Goal: Task Accomplishment & Management: Use online tool/utility

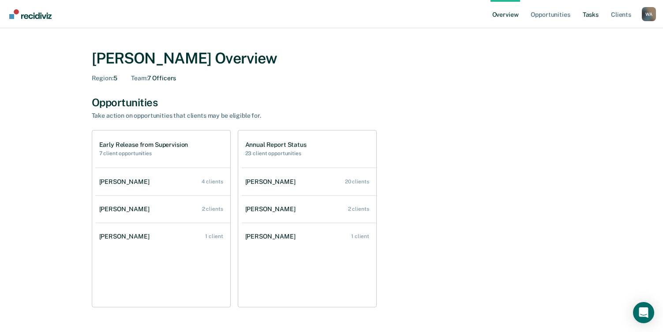
drag, startPoint x: 596, startPoint y: 15, endPoint x: 597, endPoint y: 8, distance: 7.2
click at [597, 8] on link "Tasks" at bounding box center [590, 14] width 19 height 28
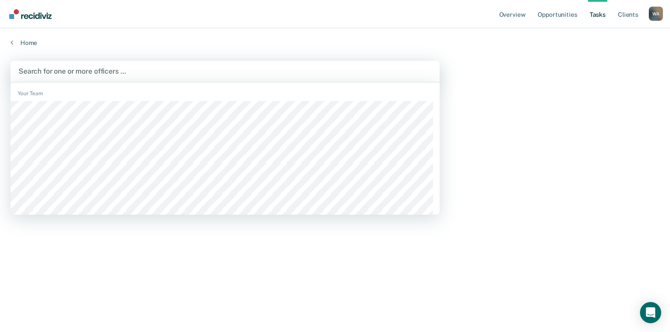
click at [88, 67] on div at bounding box center [225, 71] width 413 height 10
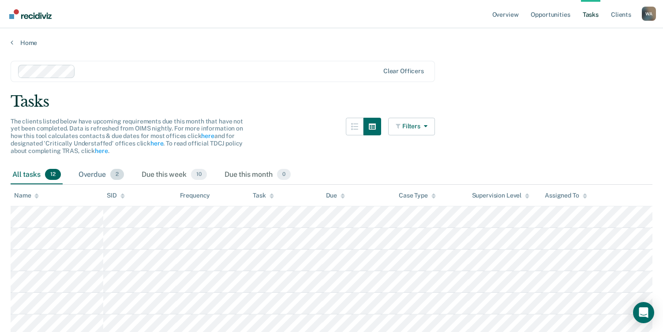
click at [82, 171] on div "Overdue 2" at bounding box center [101, 175] width 49 height 19
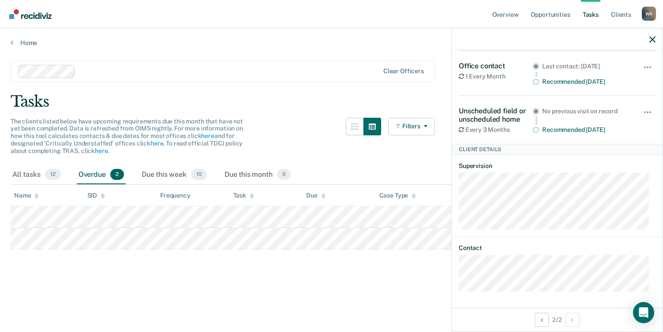
scroll to position [92, 0]
click at [27, 174] on div "All tasks 12" at bounding box center [37, 175] width 52 height 19
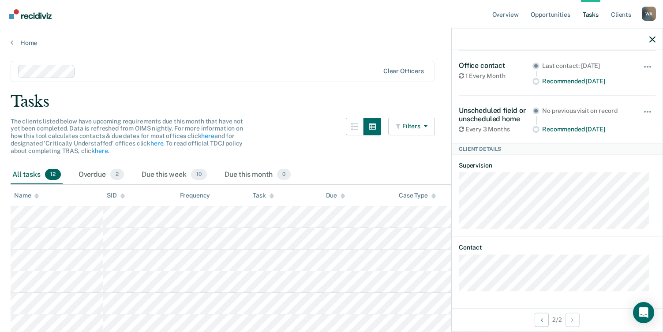
scroll to position [0, 0]
